Goal: Find specific page/section: Find specific page/section

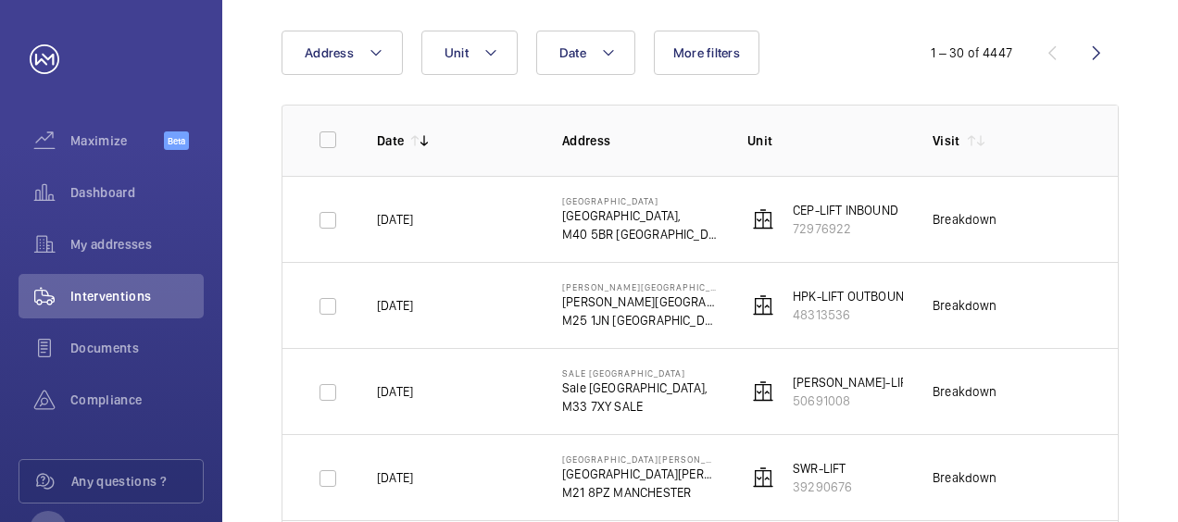
scroll to position [222, 0]
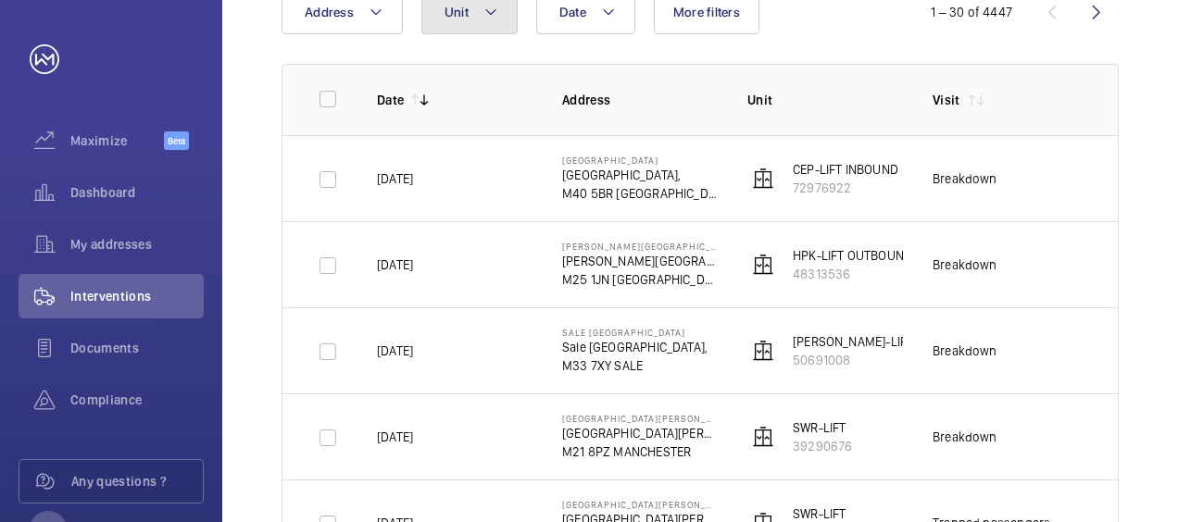
click at [484, 15] on mat-icon at bounding box center [491, 12] width 15 height 22
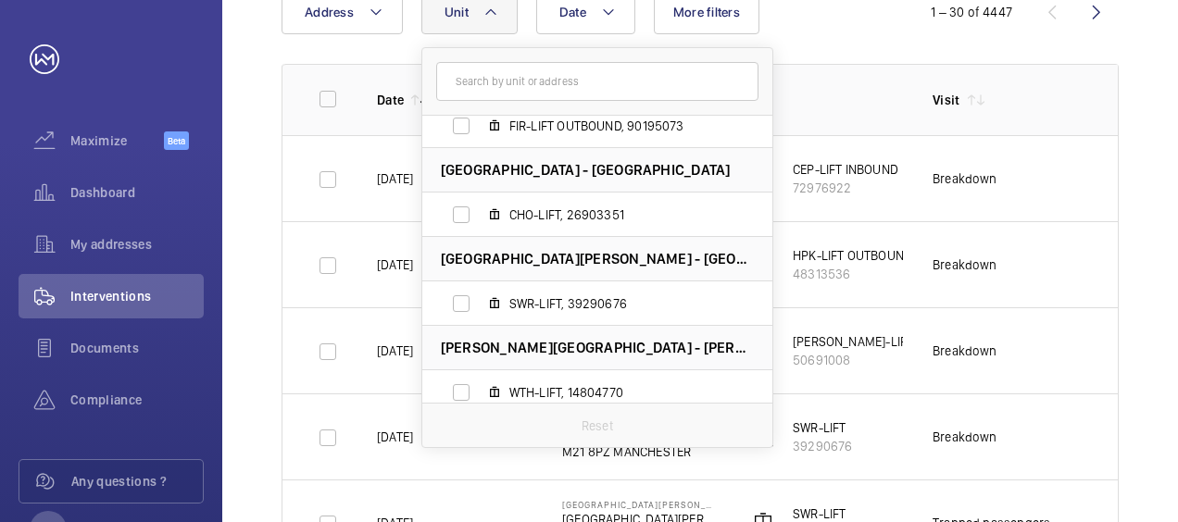
scroll to position [1781, 0]
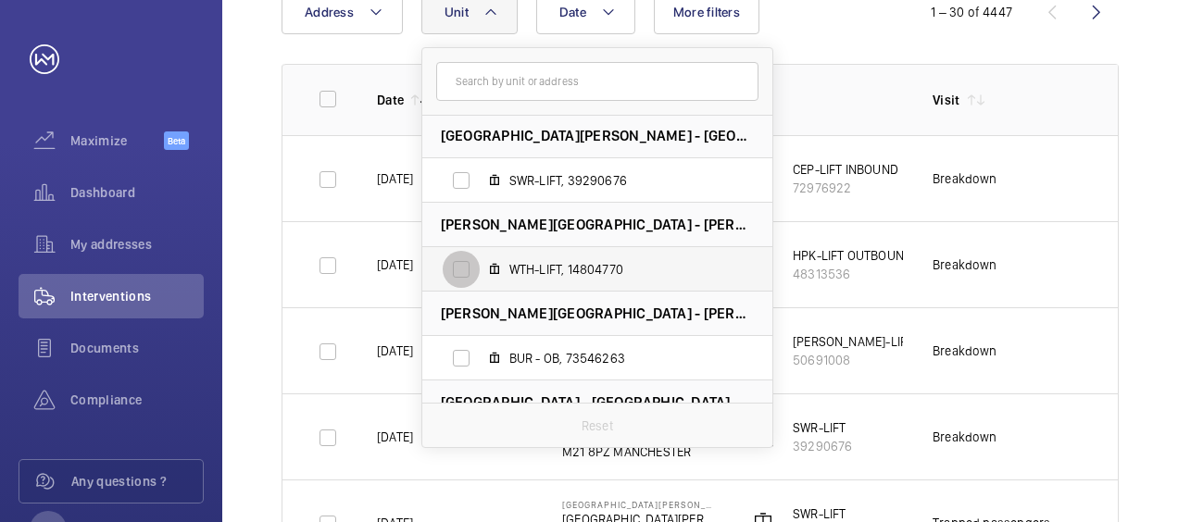
click at [456, 271] on input "WTH-LIFT, 14804770" at bounding box center [461, 269] width 37 height 37
checkbox input "true"
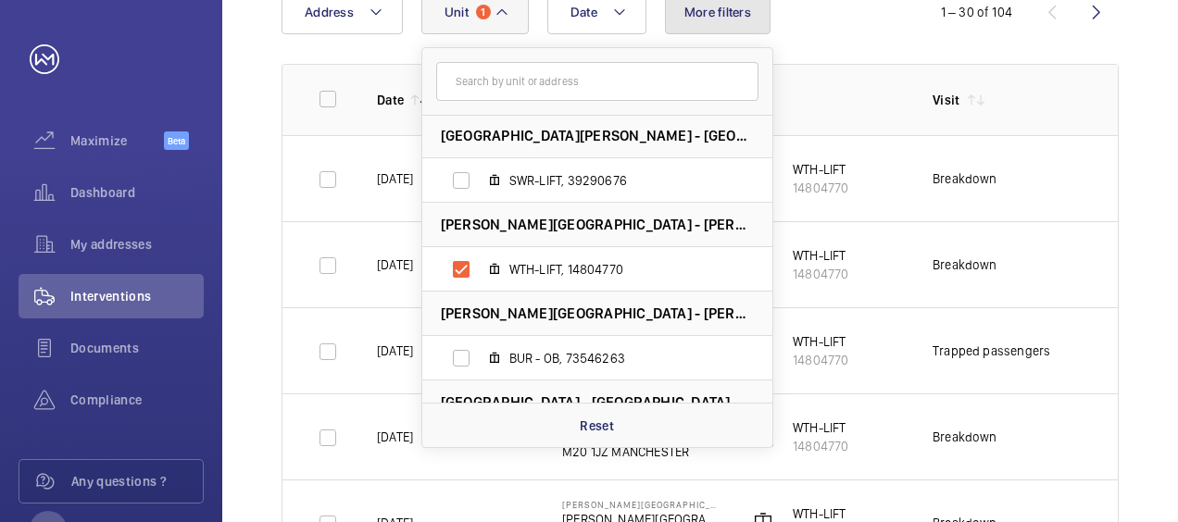
click at [717, 6] on span "More filters" at bounding box center [718, 12] width 67 height 15
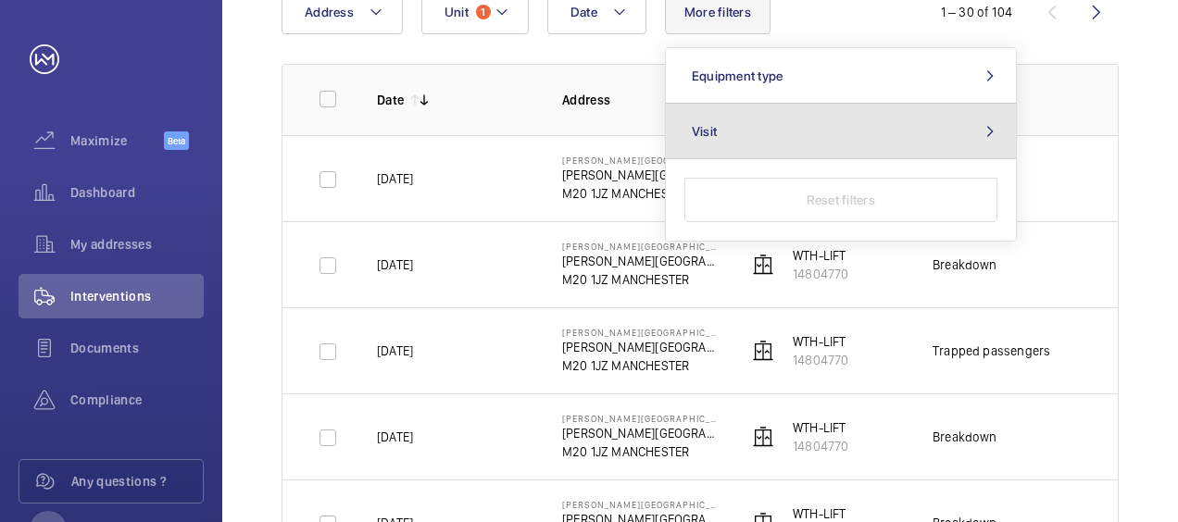
click at [952, 132] on button "Visit" at bounding box center [841, 132] width 350 height 56
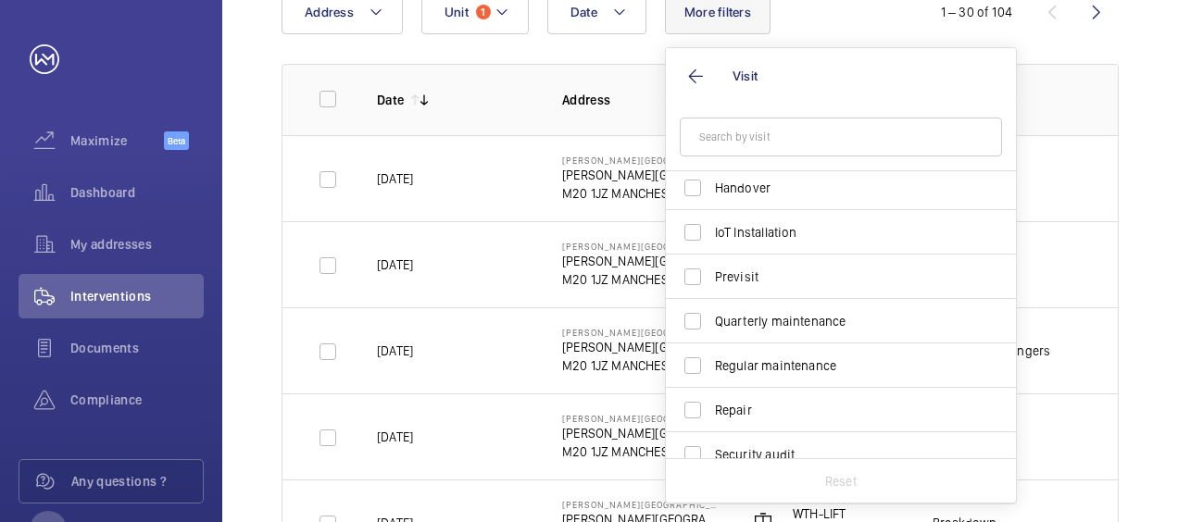
scroll to position [194, 0]
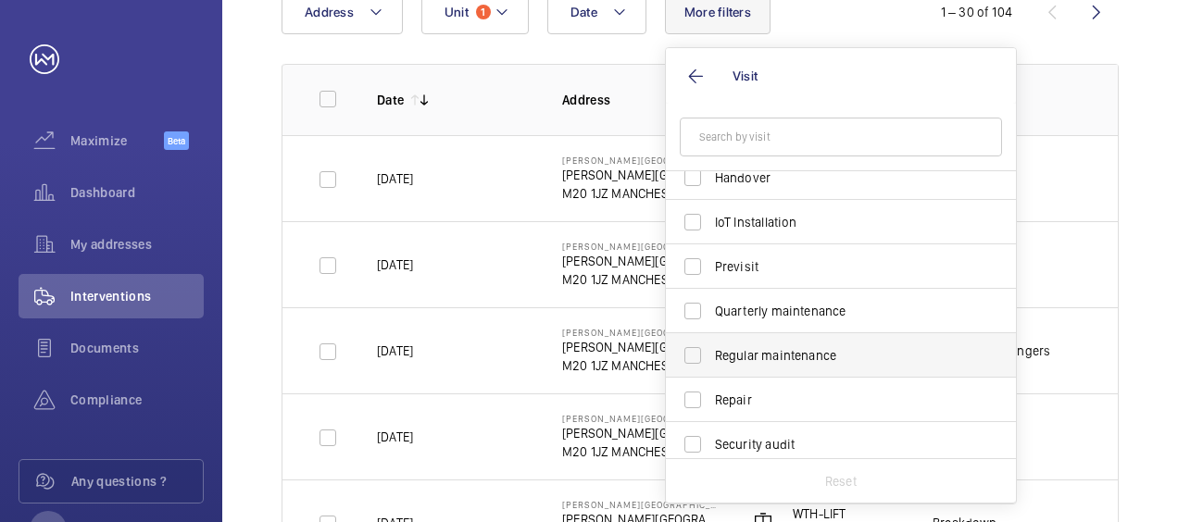
click at [809, 350] on span "Regular maintenance" at bounding box center [842, 355] width 255 height 19
click at [711, 350] on input "Regular maintenance" at bounding box center [692, 355] width 37 height 37
checkbox input "true"
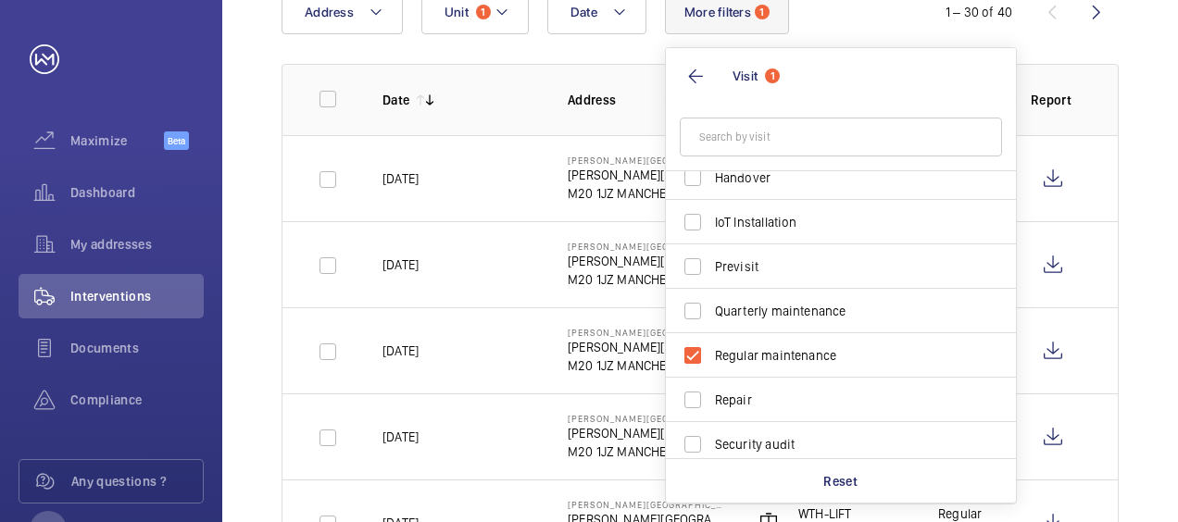
click at [824, 9] on div "Date Address Unit 1 More filters 1 Visit 1 Annual maintenance Breakdown Client …" at bounding box center [589, 12] width 615 height 44
